Goal: Navigation & Orientation: Find specific page/section

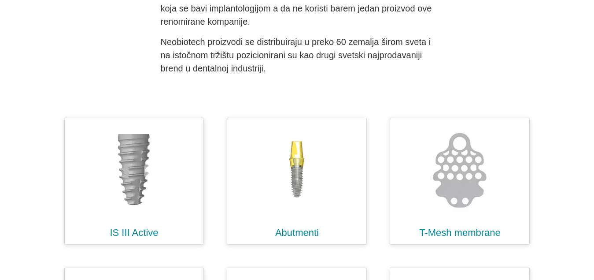
scroll to position [220, 0]
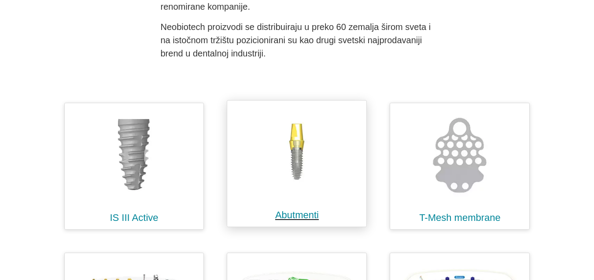
click at [301, 162] on img at bounding box center [297, 152] width 130 height 94
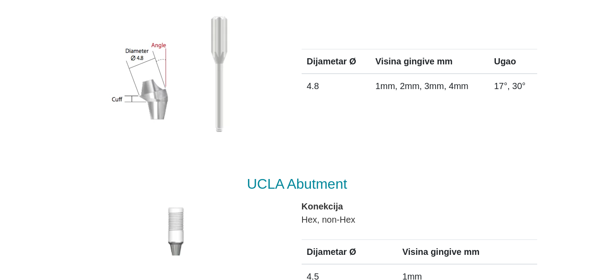
scroll to position [1453, 0]
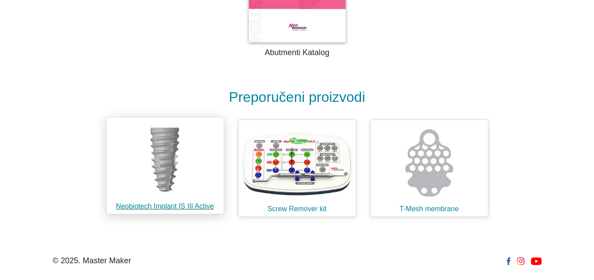
click at [168, 162] on img at bounding box center [165, 159] width 117 height 85
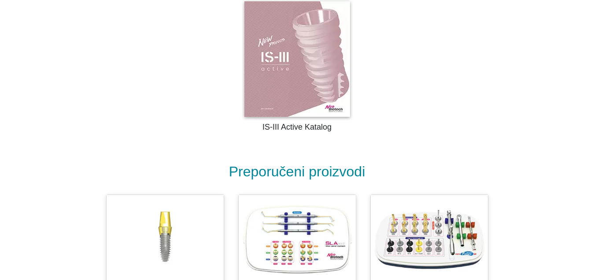
scroll to position [1166, 0]
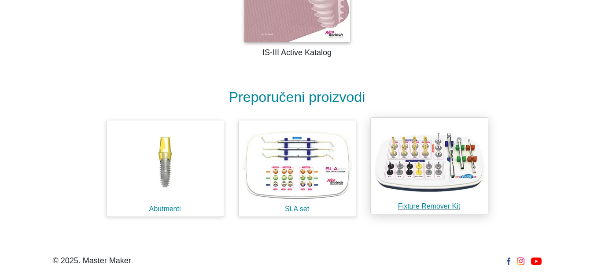
click at [457, 171] on img at bounding box center [429, 160] width 117 height 85
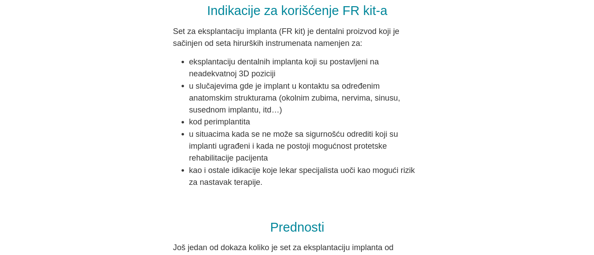
scroll to position [617, 0]
